Goal: Task Accomplishment & Management: Manage account settings

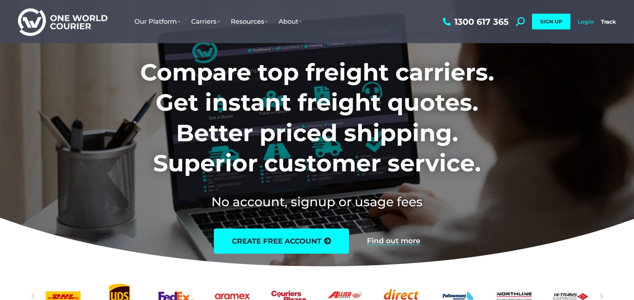
click at [584, 19] on link "Login" at bounding box center [586, 21] width 16 height 7
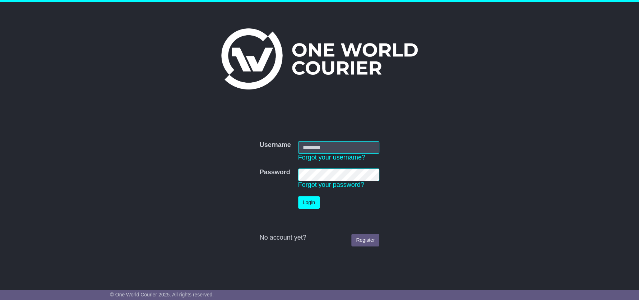
type input "**********"
click at [308, 204] on button "Login" at bounding box center [309, 202] width 22 height 13
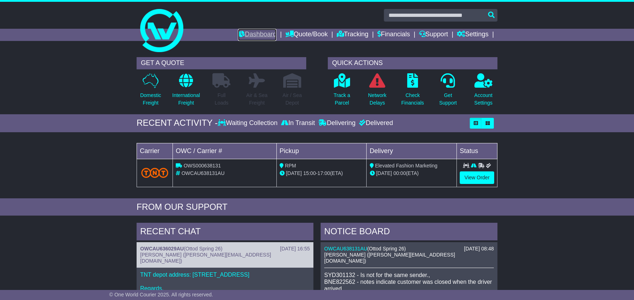
click at [253, 35] on link "Dashboard" at bounding box center [257, 35] width 38 height 12
